Goal: Task Accomplishment & Management: Manage account settings

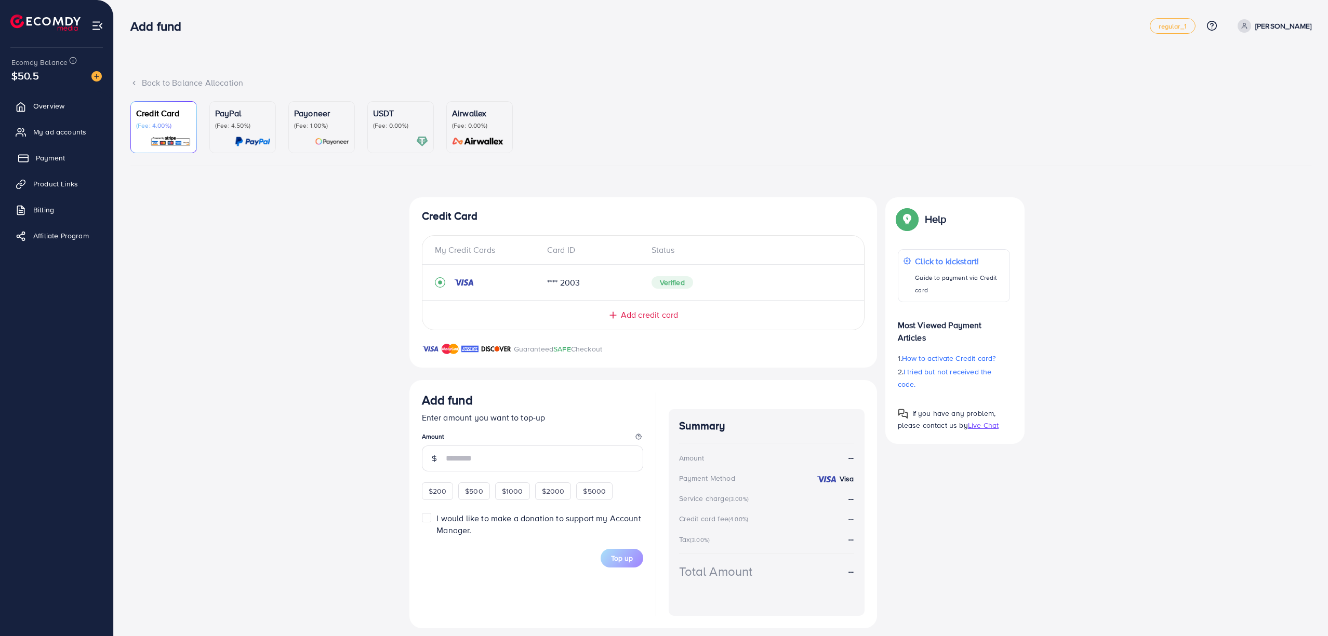
click at [59, 158] on span "Payment" at bounding box center [50, 158] width 29 height 10
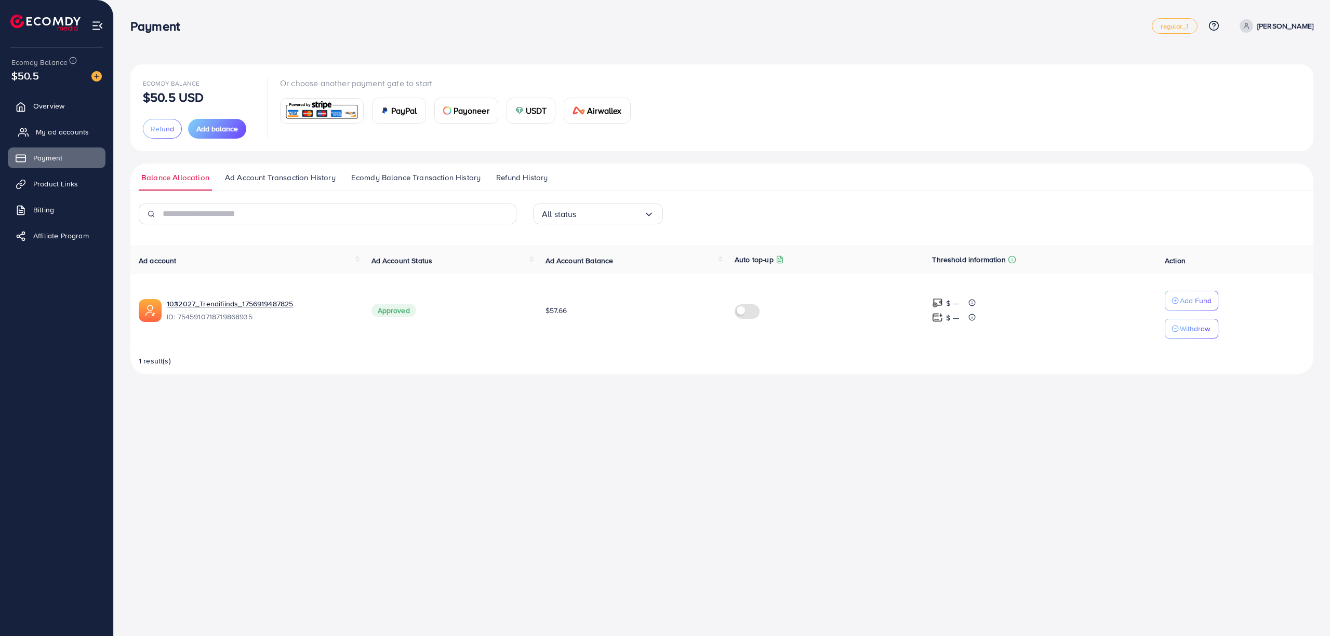
click at [55, 127] on span "My ad accounts" at bounding box center [62, 132] width 53 height 10
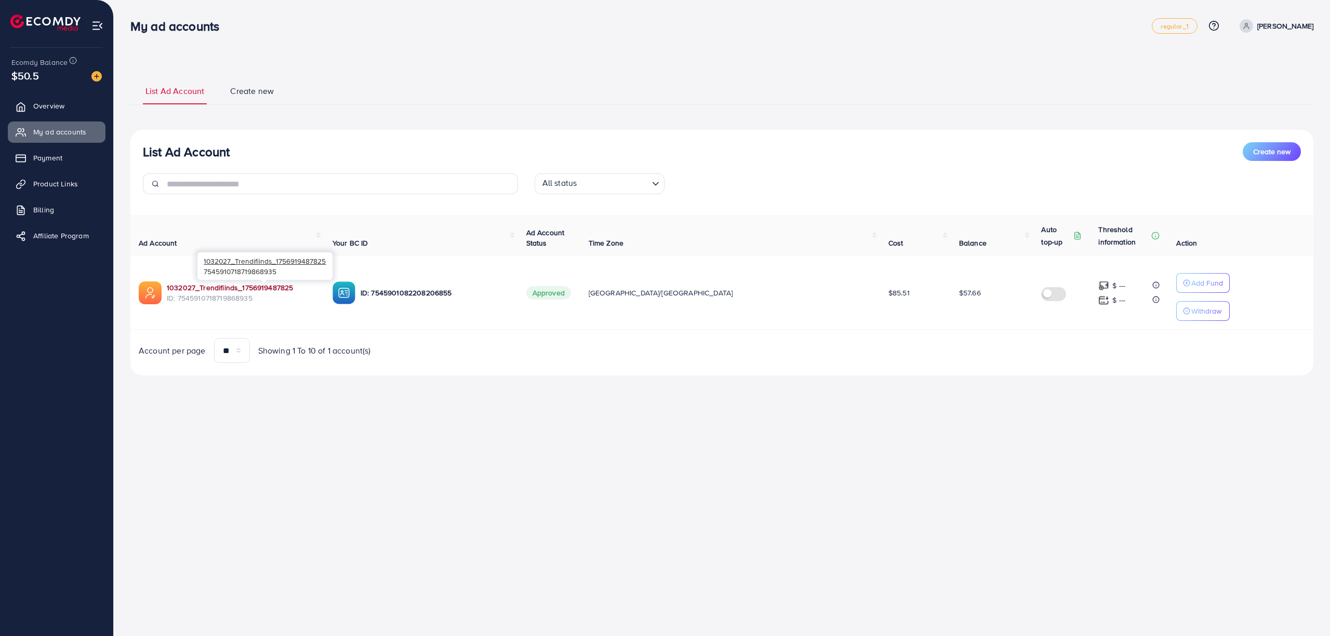
click at [243, 285] on link "1032027_Trendifiinds_1756919487825" at bounding box center [241, 288] width 149 height 10
